Goal: Task Accomplishment & Management: Use online tool/utility

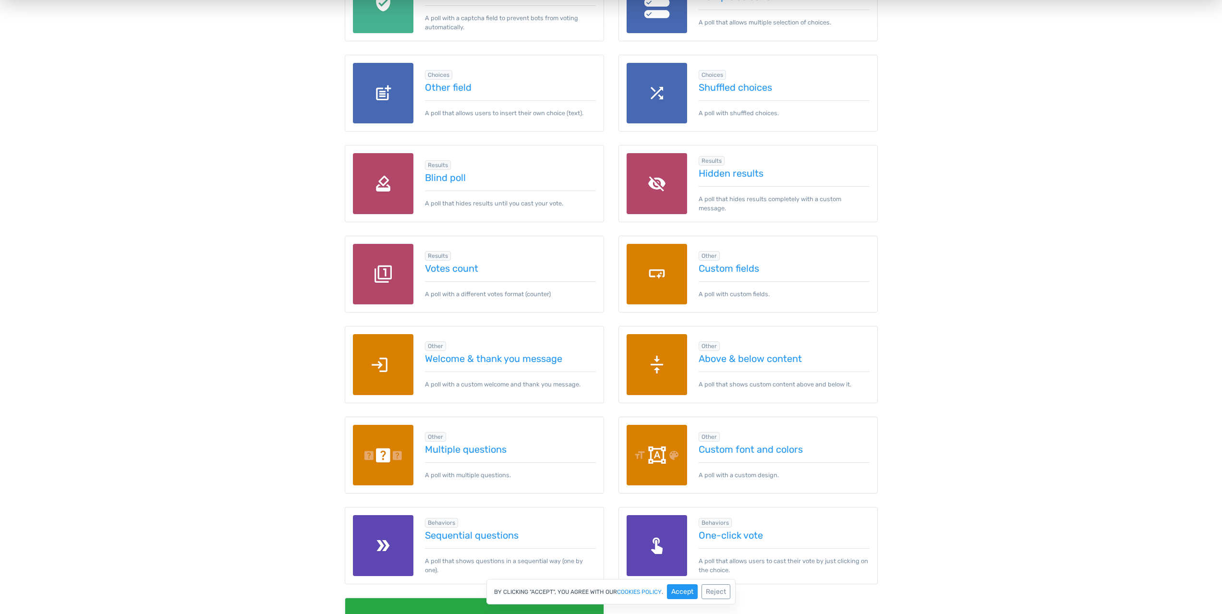
scroll to position [1057, 0]
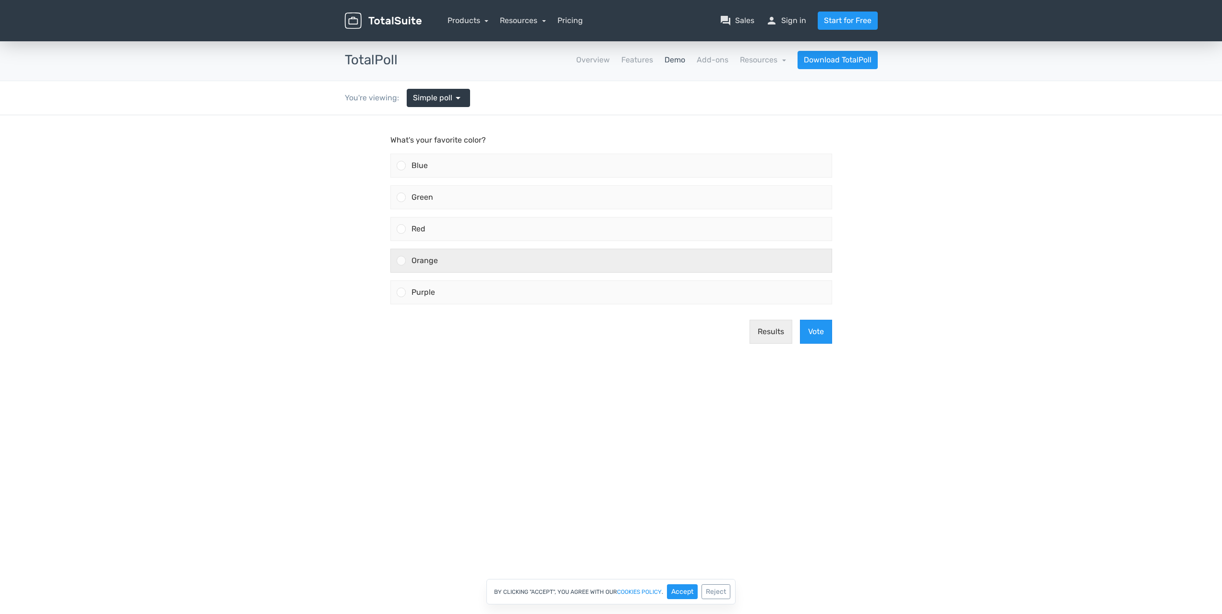
click at [401, 261] on div at bounding box center [401, 260] width 9 height 9
click at [401, 261] on input "Orange" at bounding box center [401, 261] width 0 height 0
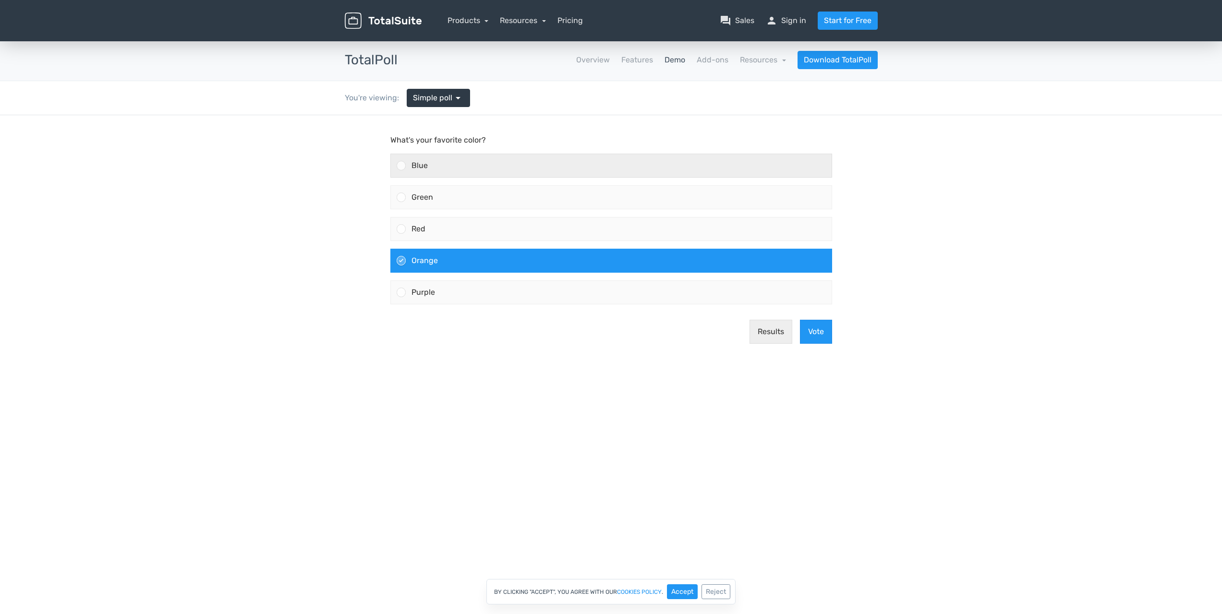
click at [400, 171] on div at bounding box center [398, 165] width 15 height 23
click at [401, 166] on input "Blue" at bounding box center [401, 166] width 0 height 0
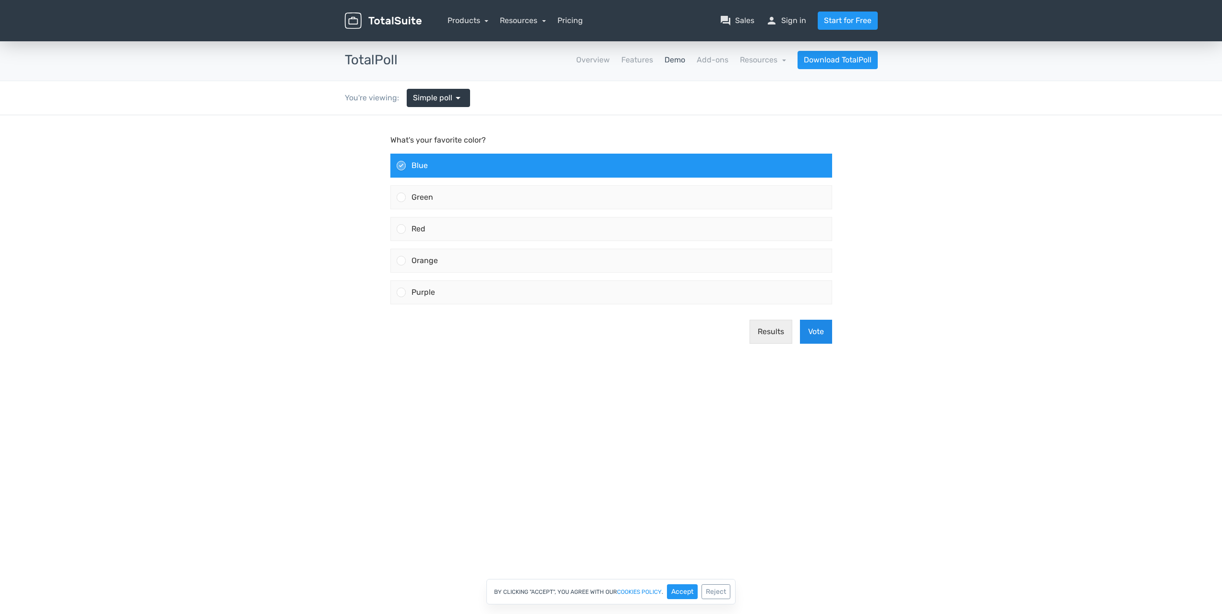
click at [817, 326] on button "Vote" at bounding box center [816, 332] width 32 height 24
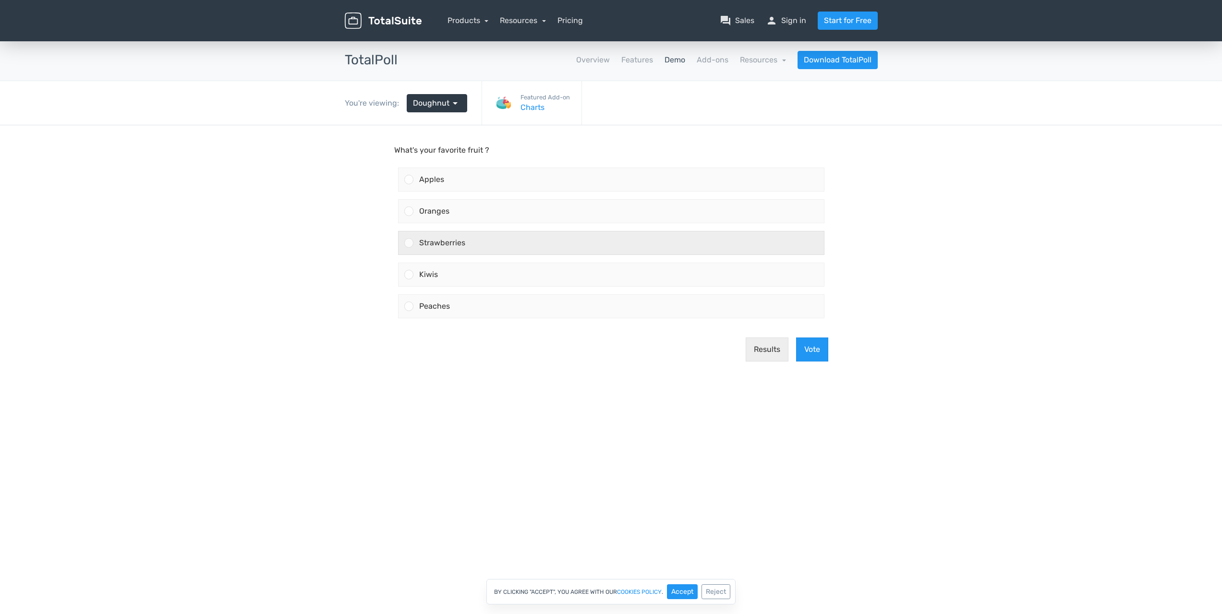
click at [410, 241] on div at bounding box center [408, 242] width 9 height 9
click at [409, 243] on input "Strawberries" at bounding box center [409, 243] width 0 height 0
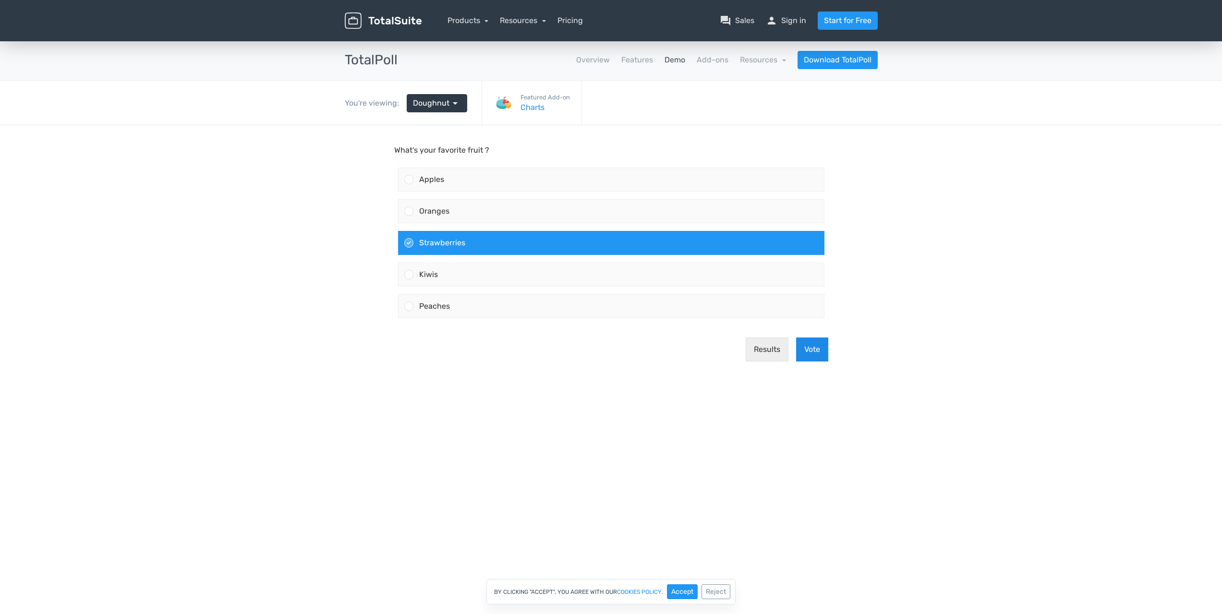
click at [814, 345] on button "Vote" at bounding box center [812, 350] width 32 height 24
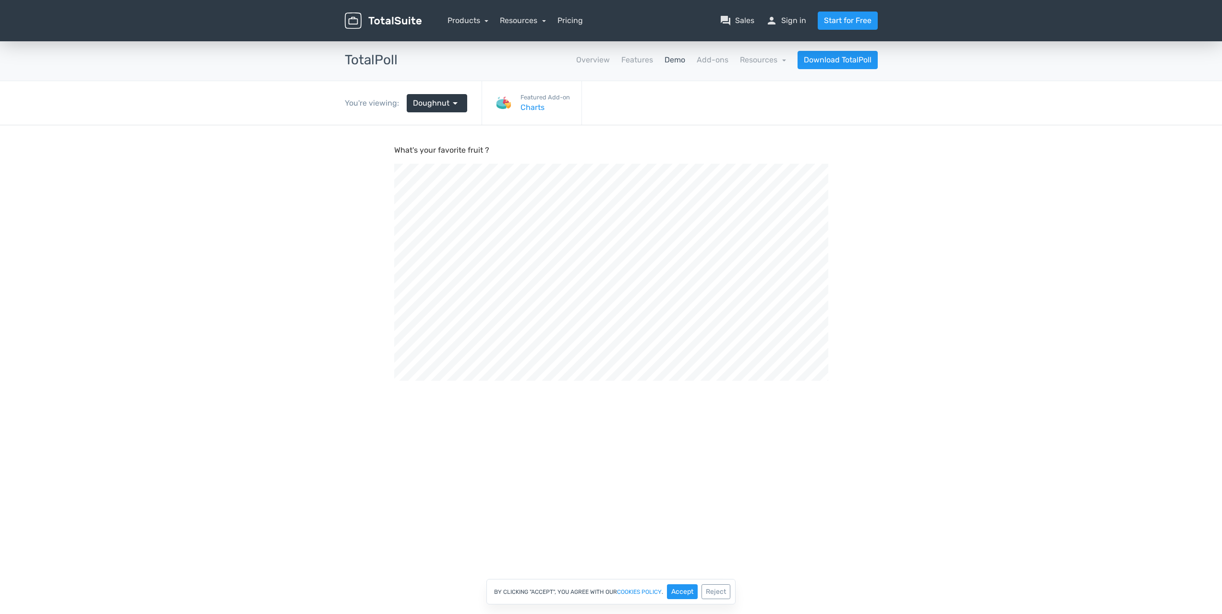
scroll to position [325, 1222]
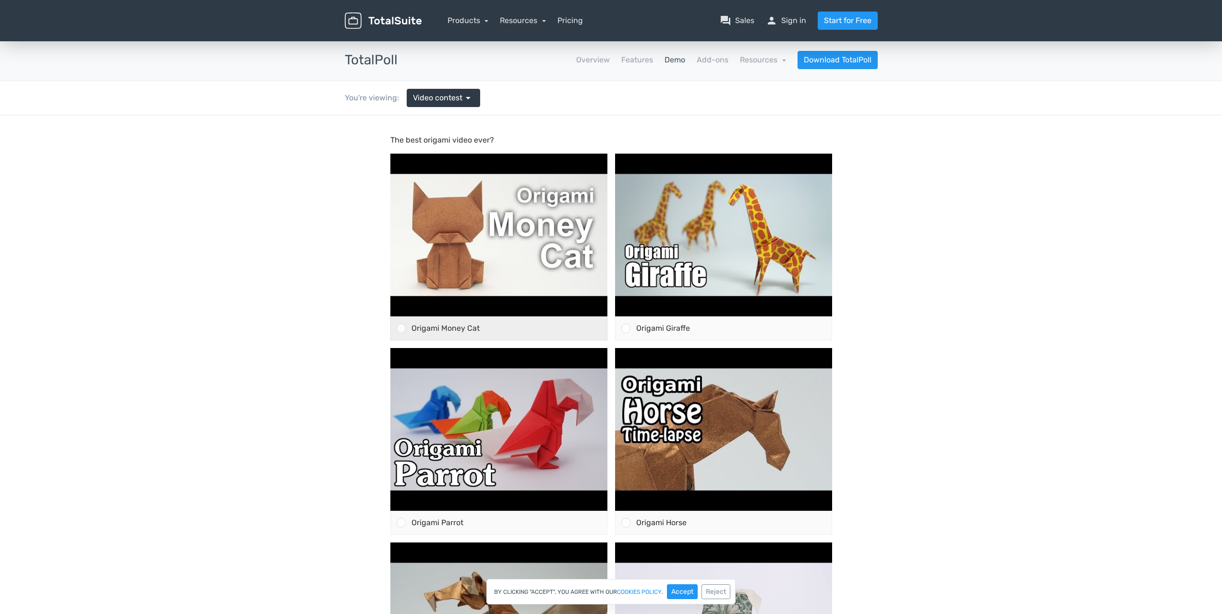
click at [402, 329] on div at bounding box center [401, 328] width 9 height 9
click at [401, 329] on input "Origami Money Cat" at bounding box center [401, 329] width 0 height 0
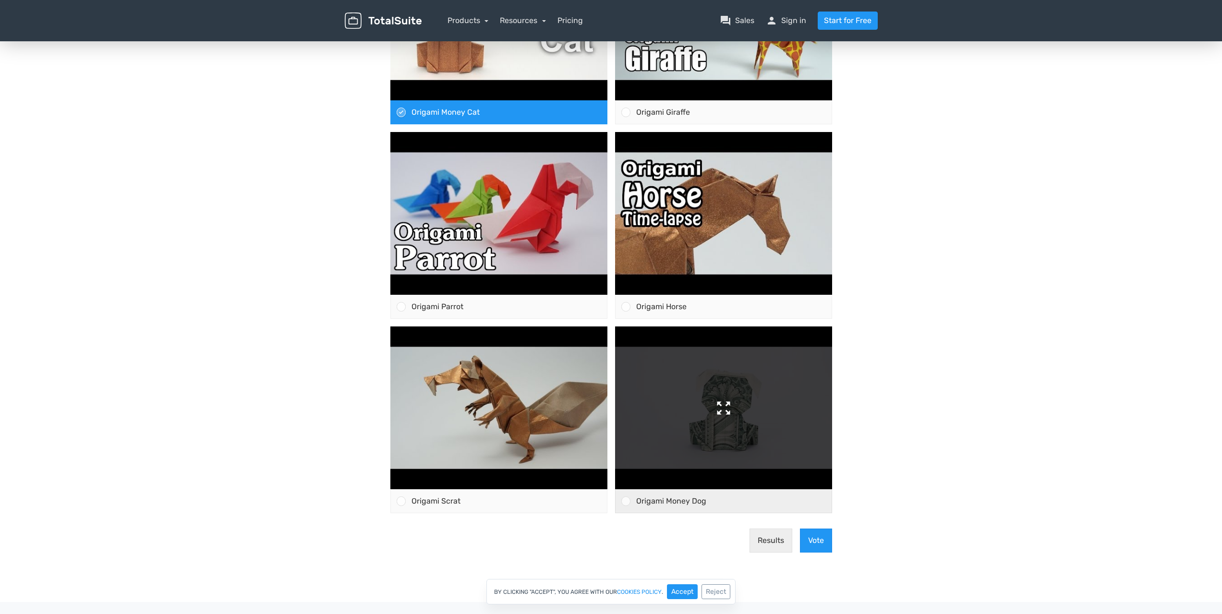
scroll to position [240, 0]
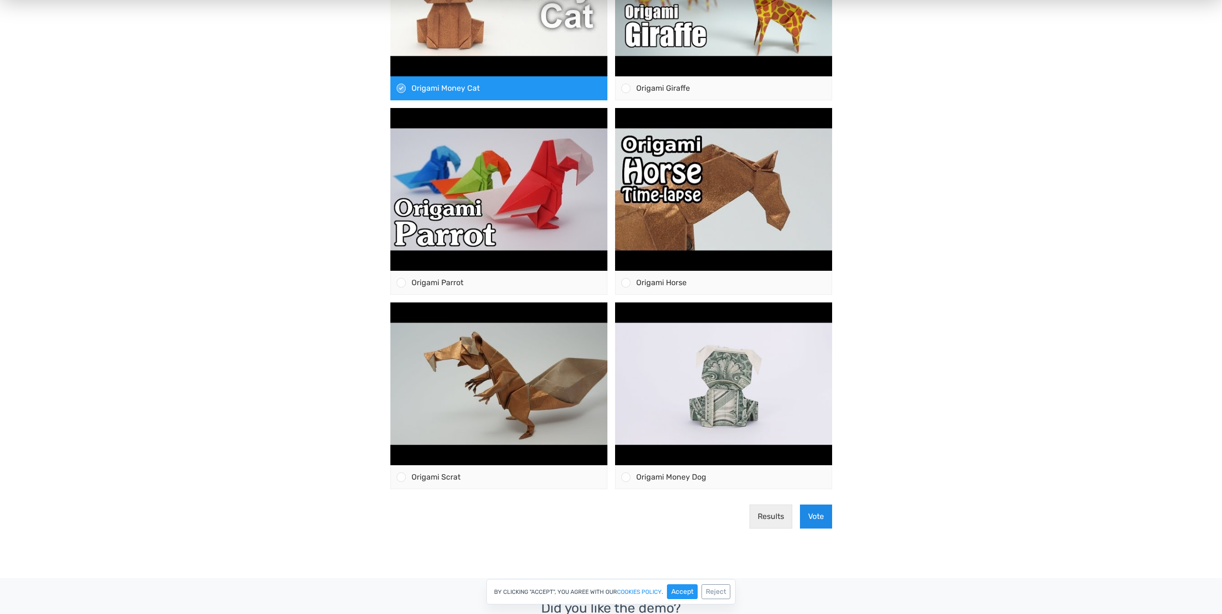
click at [825, 519] on button "Vote" at bounding box center [816, 517] width 32 height 24
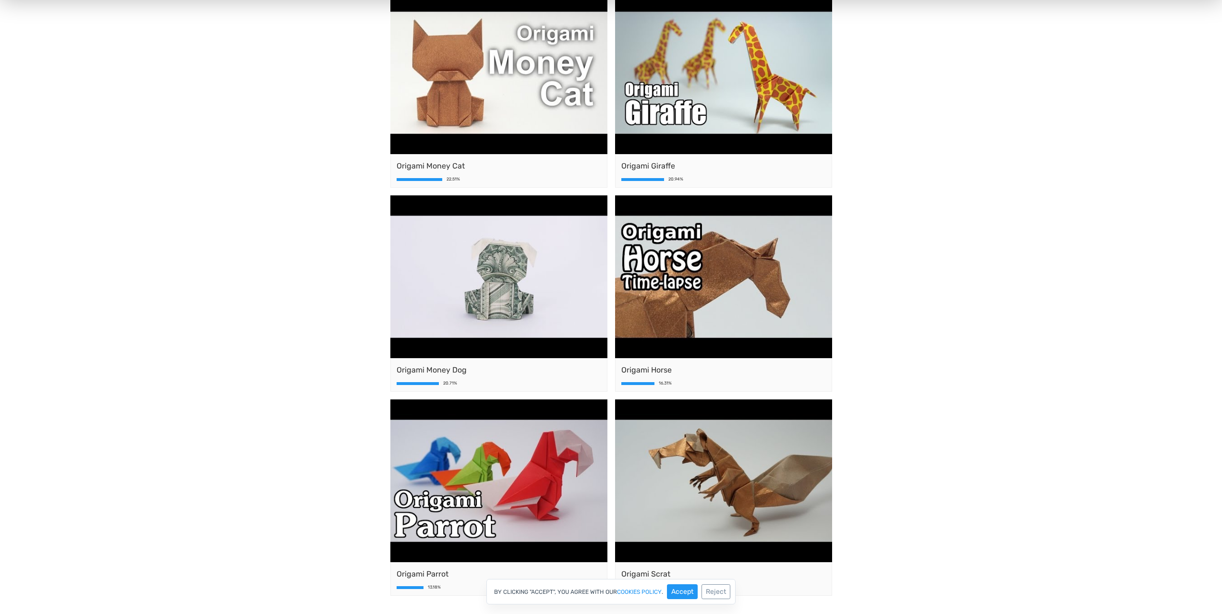
scroll to position [144, 0]
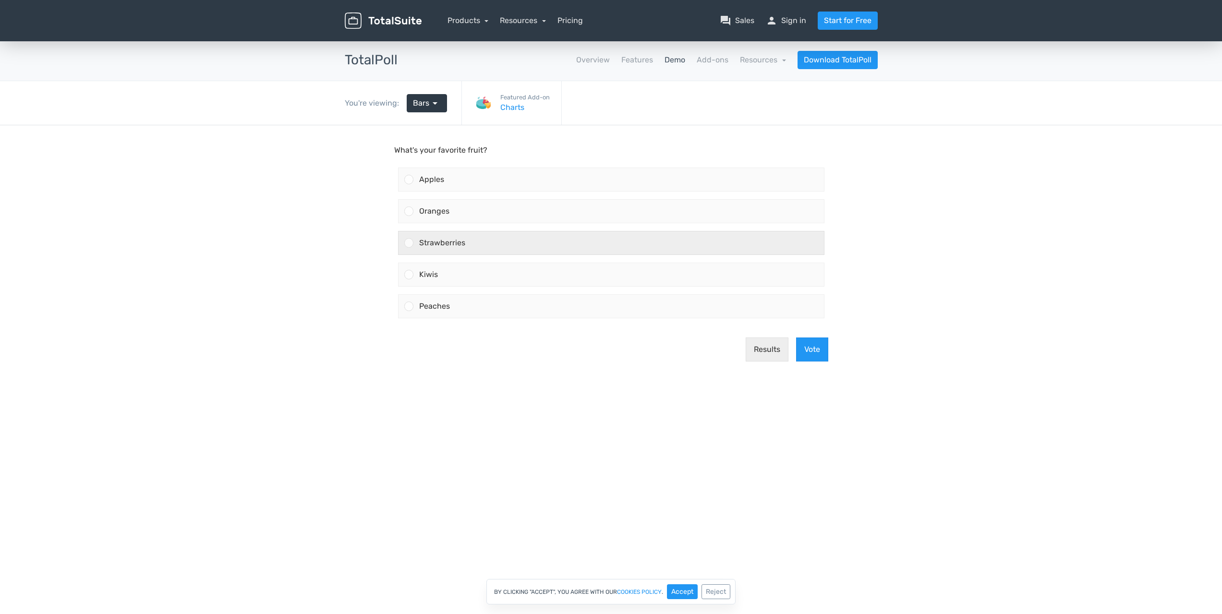
click at [410, 242] on div at bounding box center [408, 242] width 9 height 9
click at [409, 243] on input "Strawberries" at bounding box center [409, 243] width 0 height 0
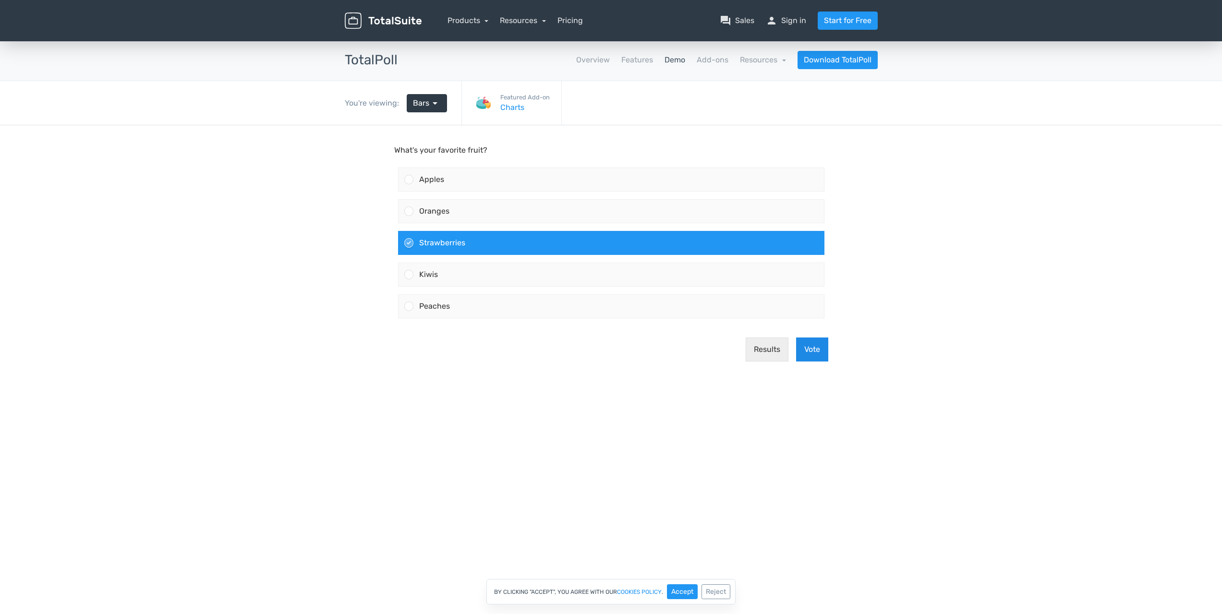
click at [815, 351] on button "Vote" at bounding box center [812, 350] width 32 height 24
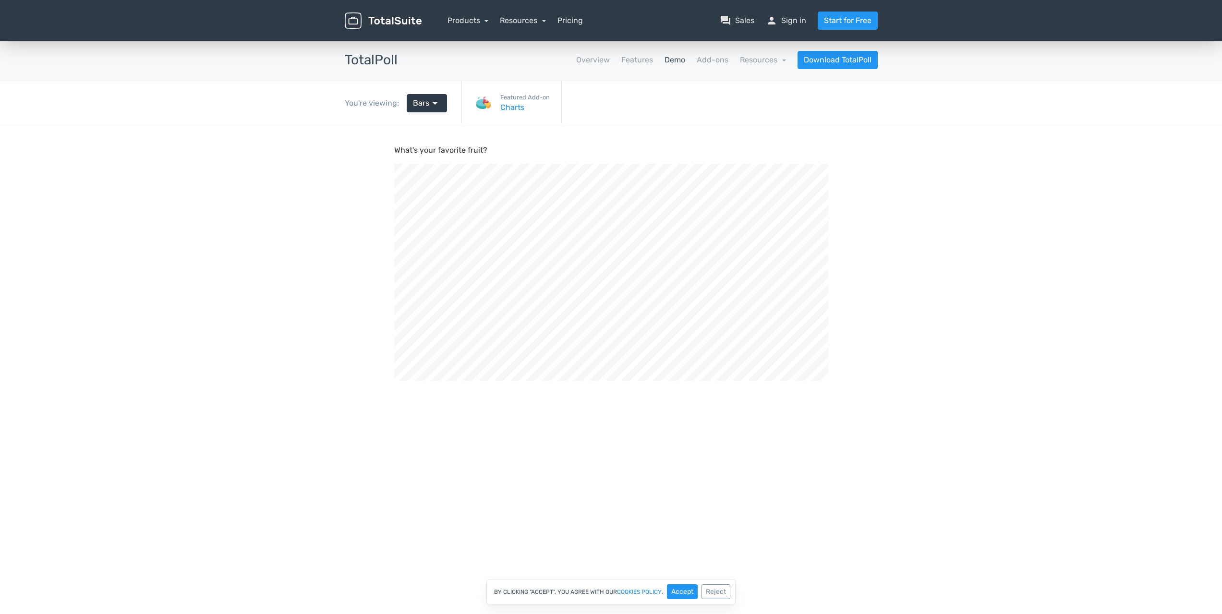
scroll to position [325, 1222]
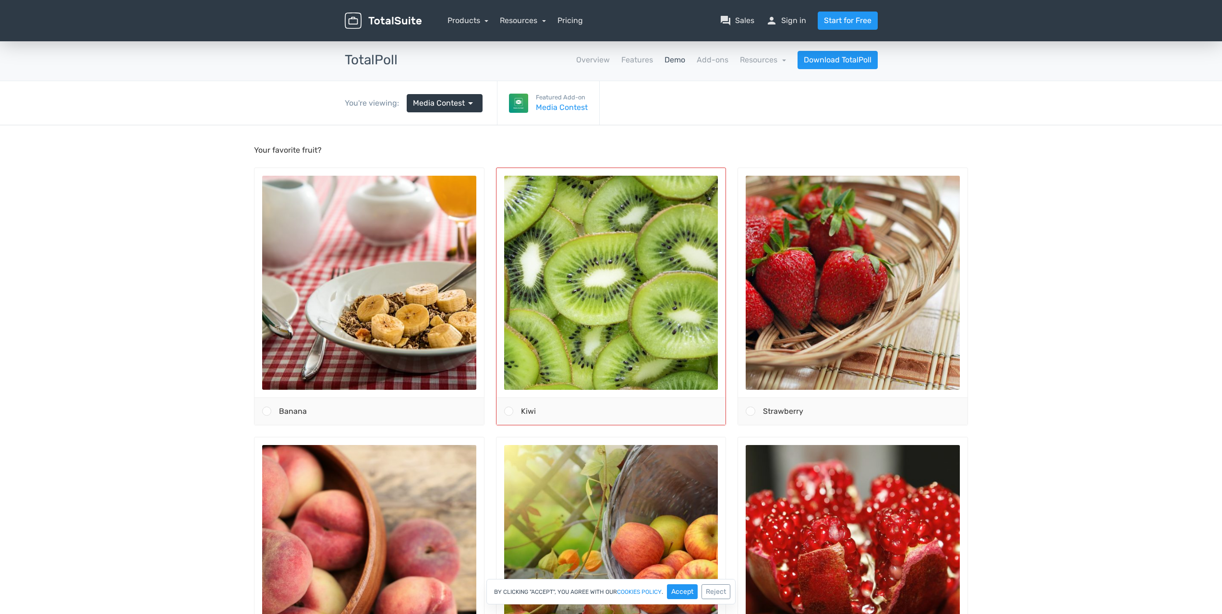
click at [510, 412] on span at bounding box center [508, 411] width 9 height 9
click at [509, 412] on input "Kiwi" at bounding box center [509, 412] width 0 height 0
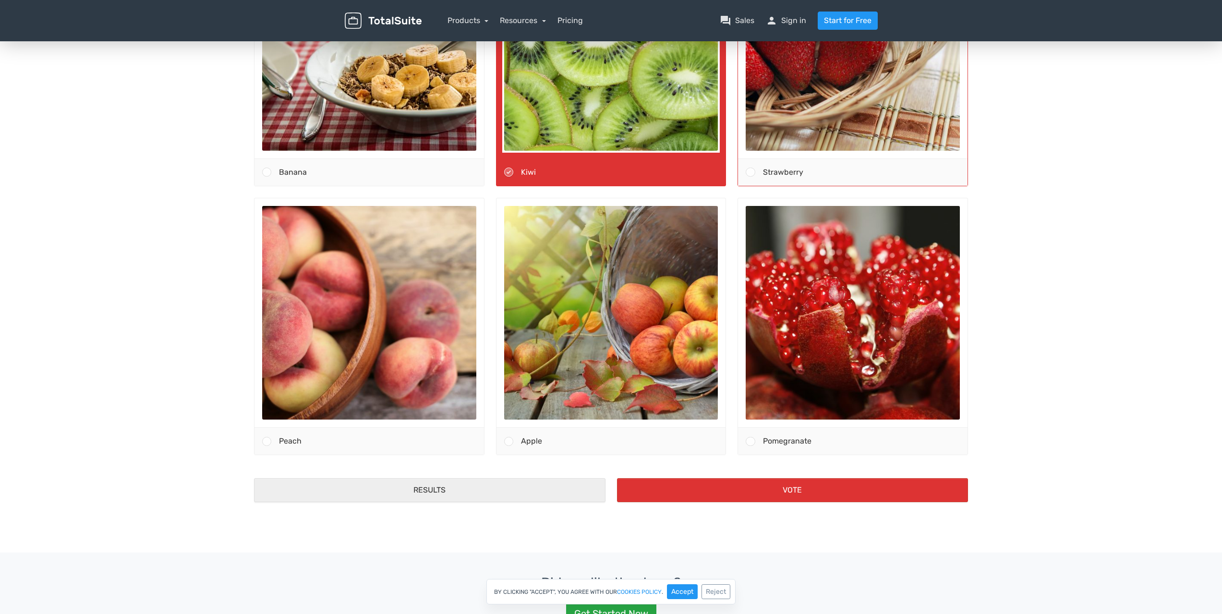
scroll to position [240, 0]
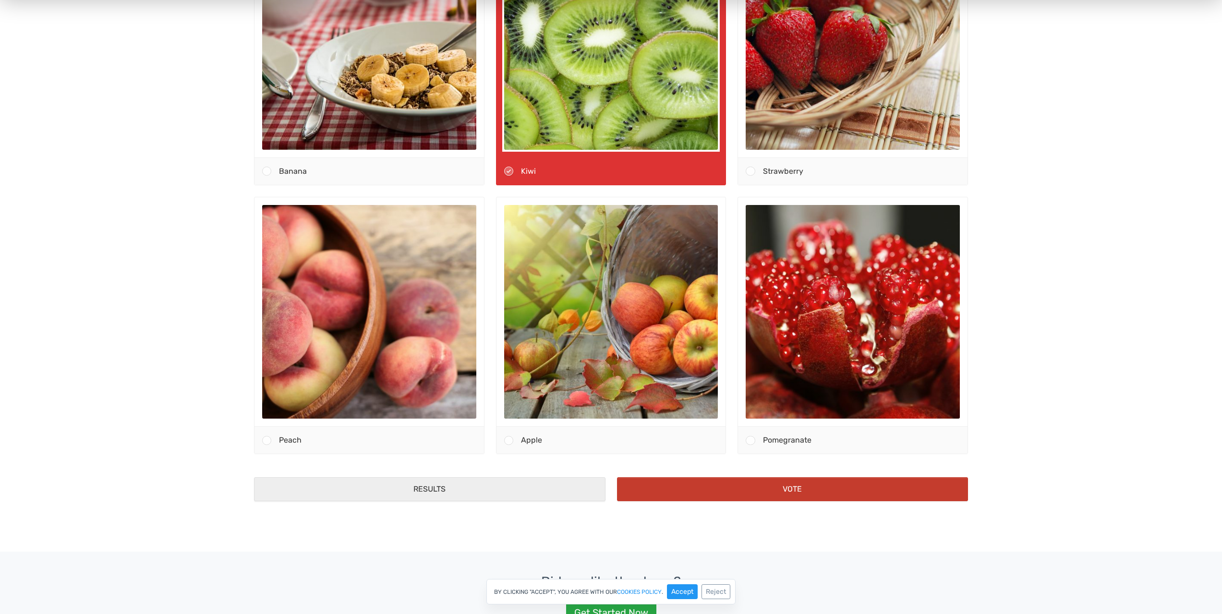
click at [772, 489] on button "Vote" at bounding box center [793, 490] width 352 height 24
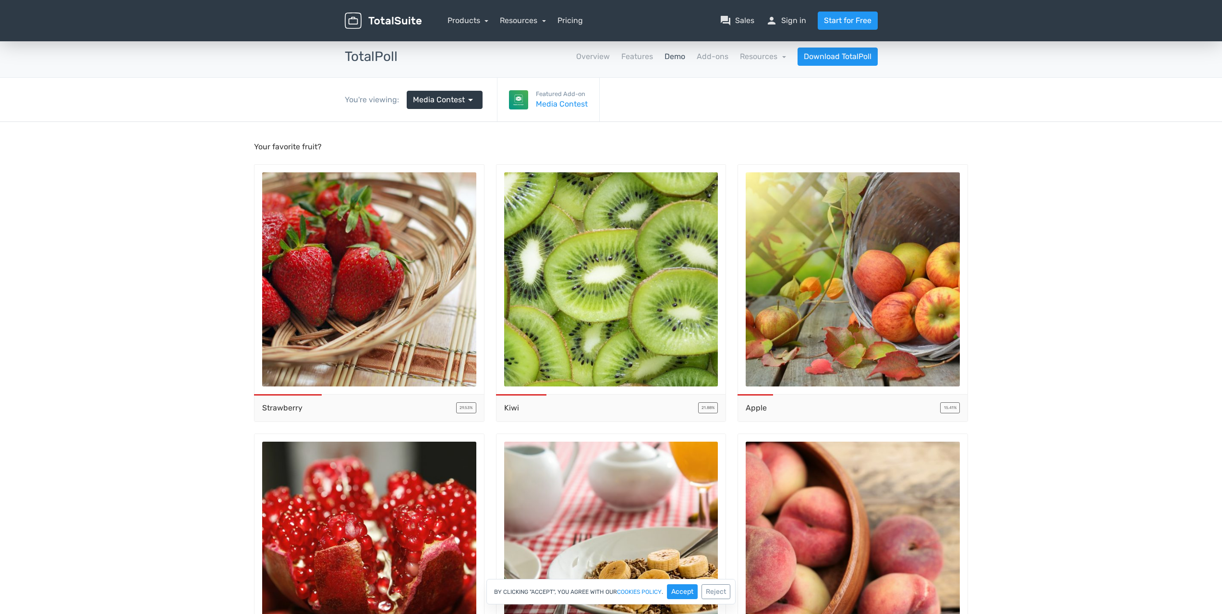
scroll to position [0, 0]
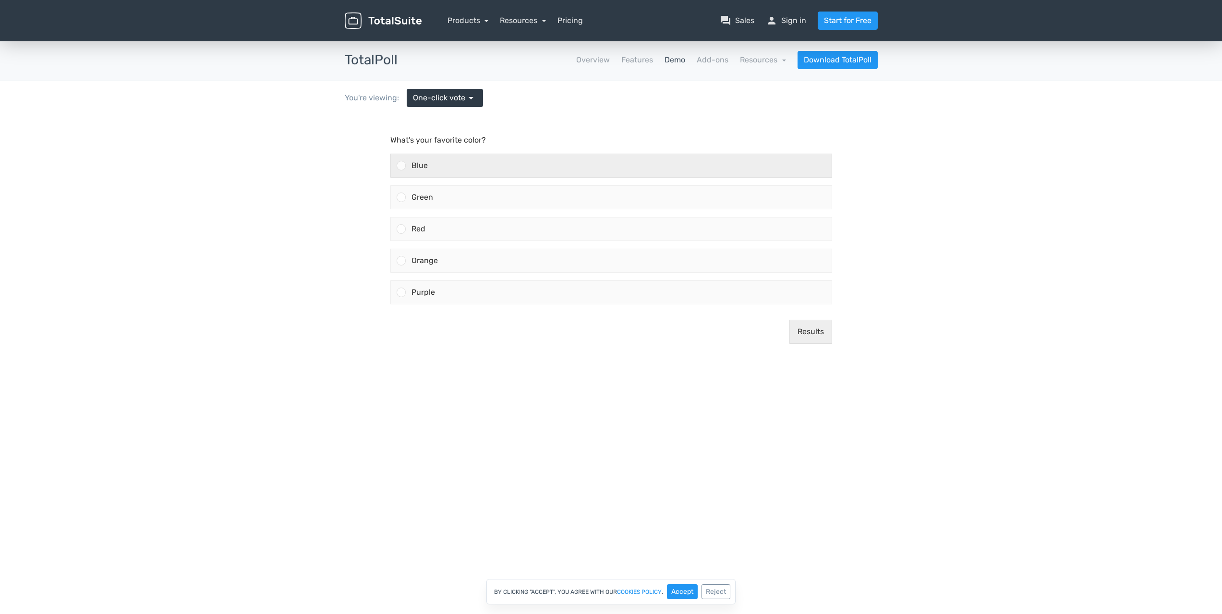
click at [406, 165] on div "Blue" at bounding box center [619, 165] width 426 height 23
click at [401, 166] on input "Blue" at bounding box center [401, 166] width 0 height 0
